Goal: Obtain resource: Obtain resource

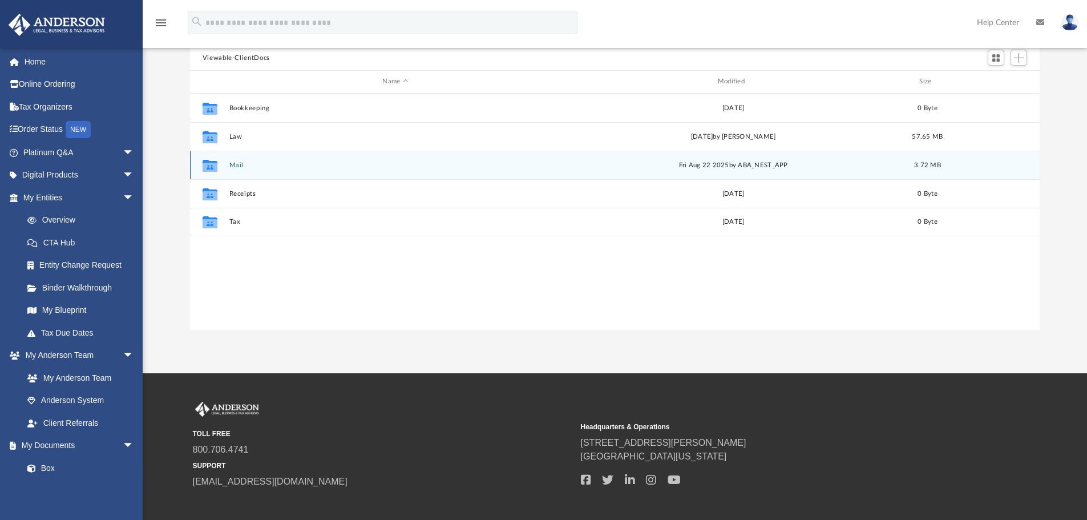
scroll to position [251, 841]
click at [250, 164] on button "Mail" at bounding box center [395, 164] width 333 height 7
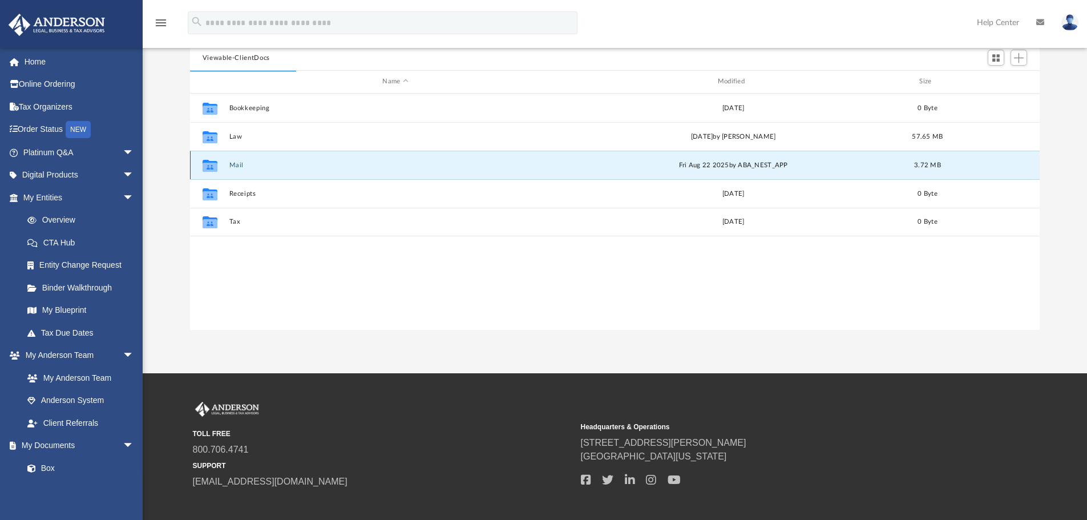
click at [232, 164] on button "Mail" at bounding box center [395, 164] width 333 height 7
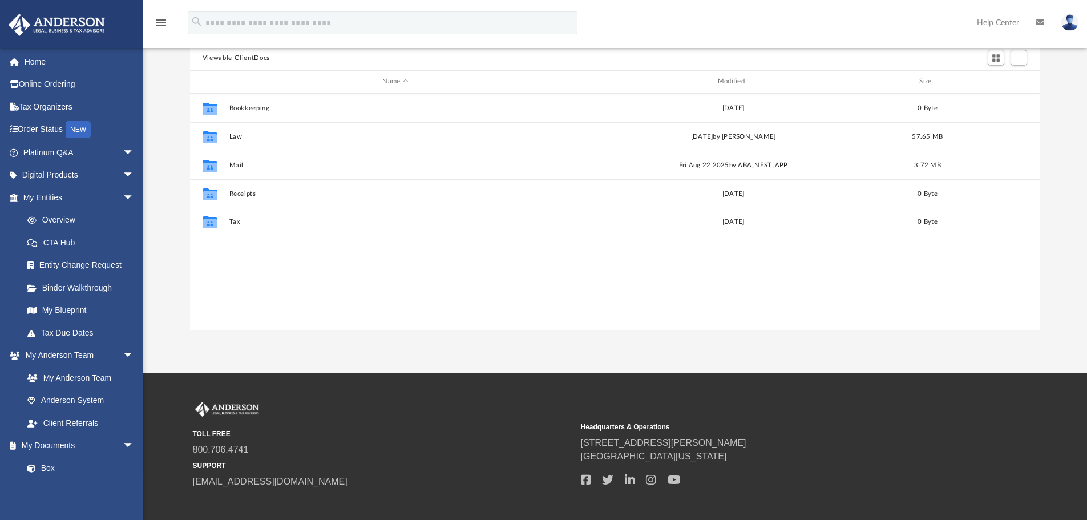
scroll to position [251, 841]
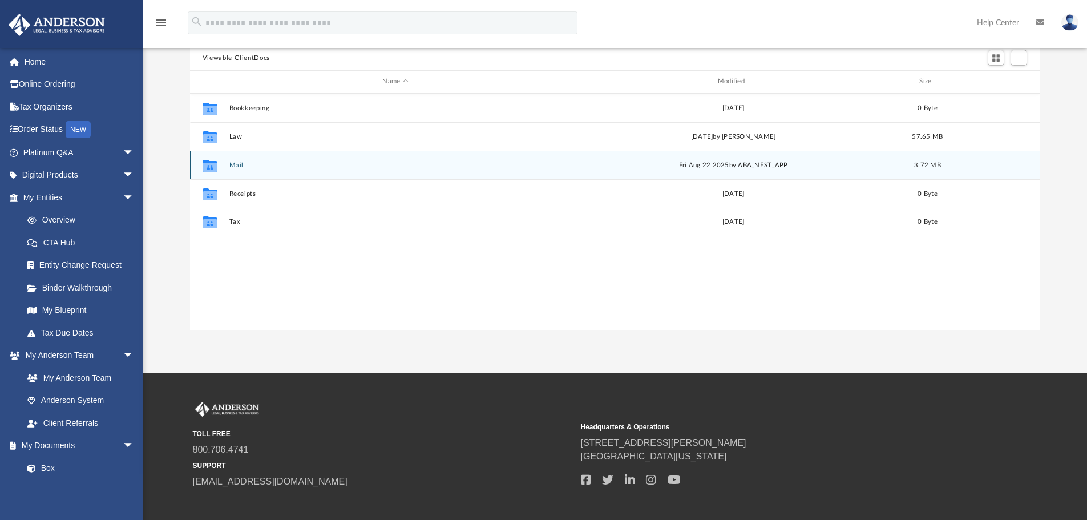
click at [229, 166] on button "Mail" at bounding box center [395, 164] width 333 height 7
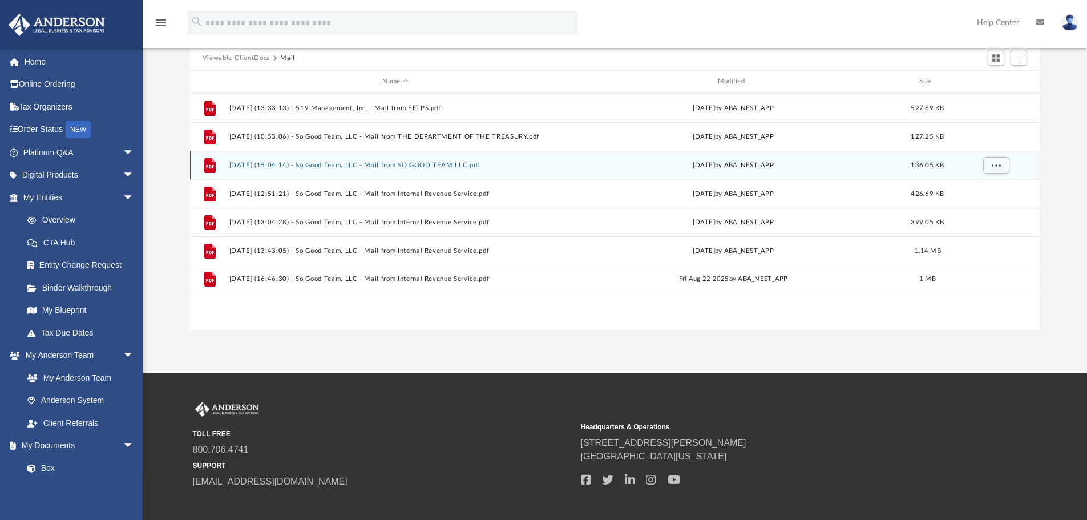
click at [434, 178] on div "File [DATE] (15:04:14) - So Good Team, LLC - Mail from SO GOOD TEAM LLC.pdf [DA…" at bounding box center [615, 165] width 850 height 29
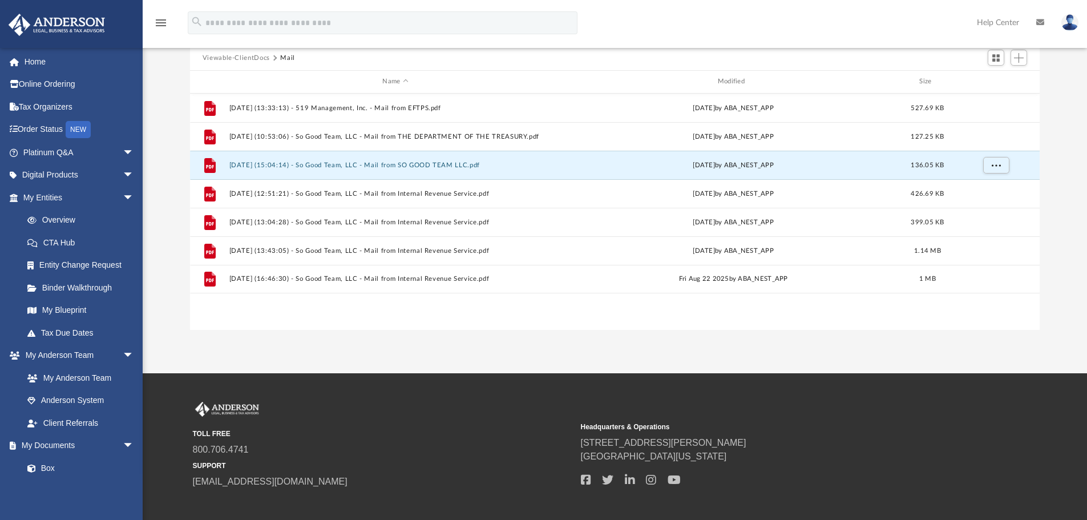
click at [349, 382] on div "TOLL FREE 800.706.4741 SUPPORT [EMAIL_ADDRESS][DOMAIN_NAME] Headquarters & Oper…" at bounding box center [543, 455] width 1087 height 164
